Goal: Transaction & Acquisition: Obtain resource

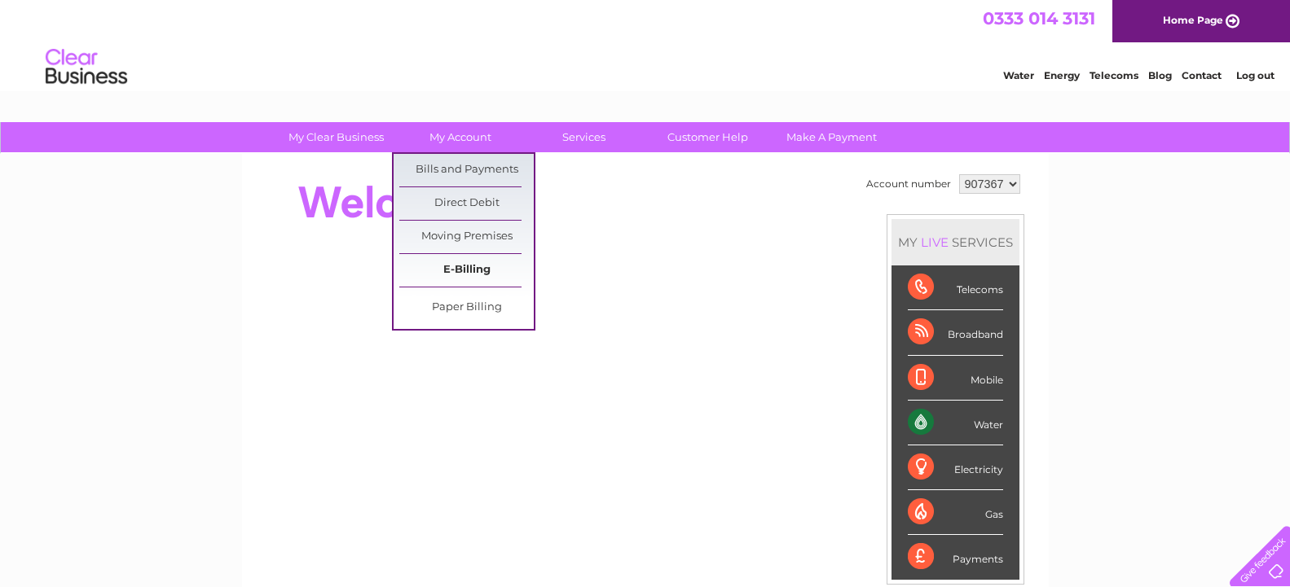
click at [476, 276] on link "E-Billing" at bounding box center [466, 270] width 134 height 33
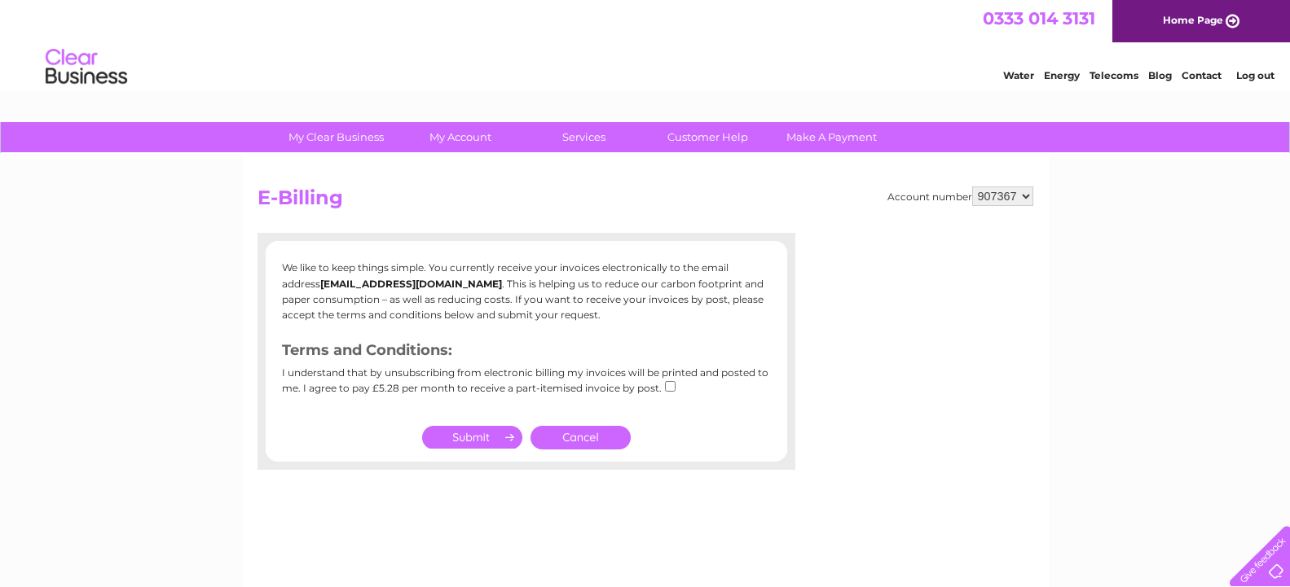
click at [487, 442] on input "submit" at bounding box center [472, 437] width 100 height 23
click at [485, 441] on input "submit" at bounding box center [472, 437] width 100 height 23
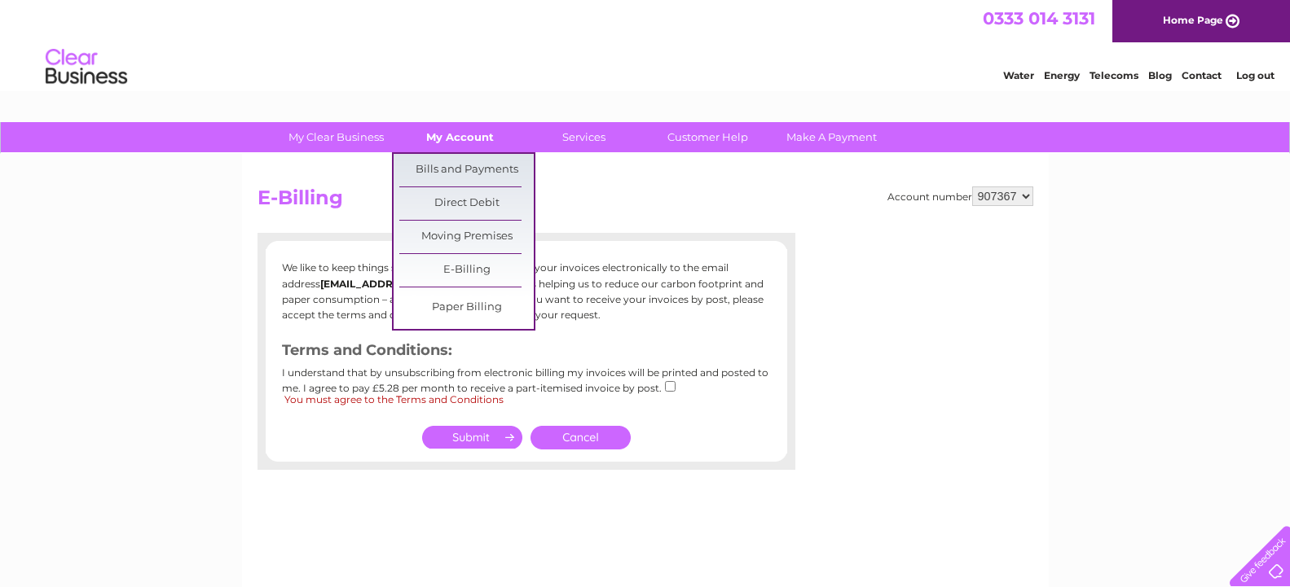
click at [472, 137] on link "My Account" at bounding box center [460, 137] width 134 height 30
click at [482, 267] on link "E-Billing" at bounding box center [466, 270] width 134 height 33
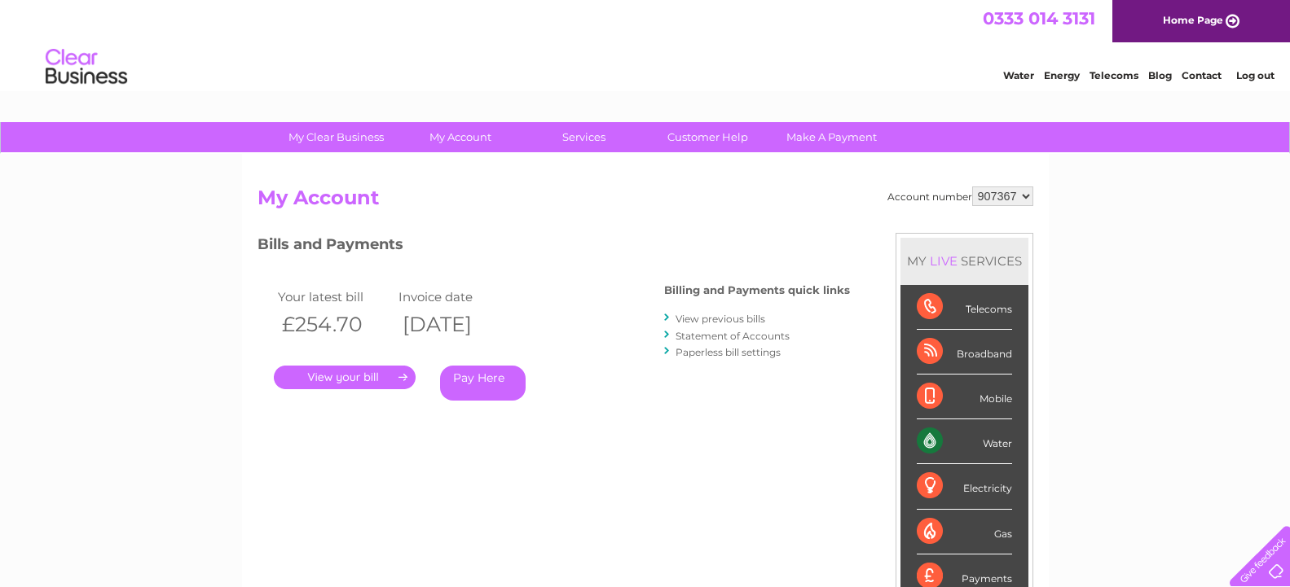
click at [334, 378] on link "." at bounding box center [345, 378] width 142 height 24
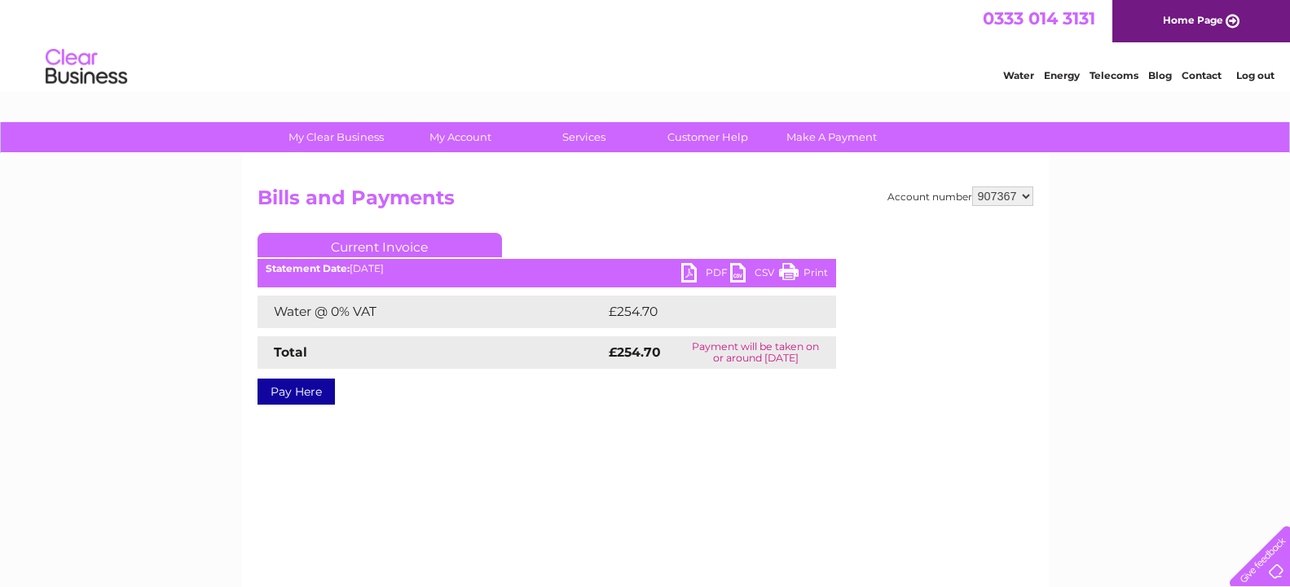
click at [708, 272] on link "PDF" at bounding box center [705, 275] width 49 height 24
click at [690, 266] on link "PDF" at bounding box center [705, 275] width 49 height 24
click at [687, 267] on link "PDF" at bounding box center [705, 275] width 49 height 24
click at [684, 267] on link "PDF" at bounding box center [705, 275] width 49 height 24
